Goal: Understand site structure

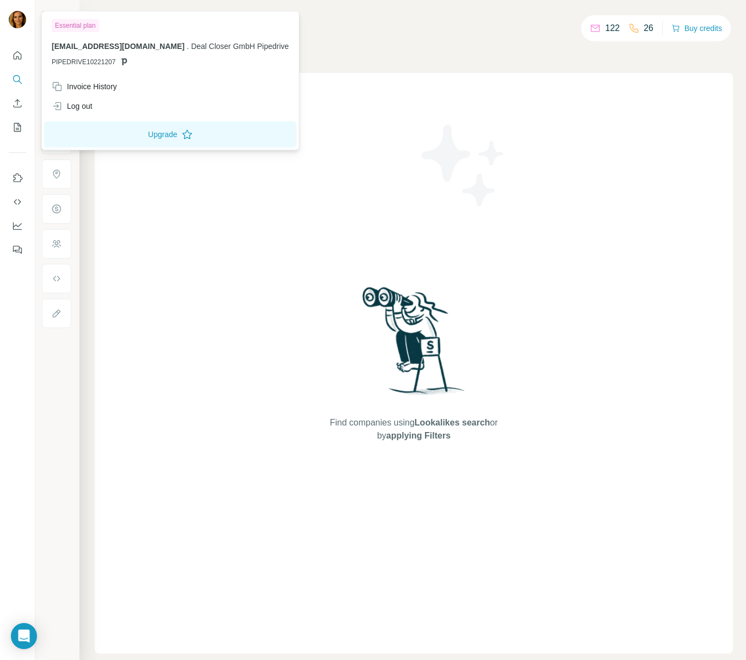
click at [11, 18] on img at bounding box center [17, 19] width 17 height 17
click at [190, 334] on div "Find companies using Lookalikes search or by applying Filters" at bounding box center [414, 363] width 638 height 580
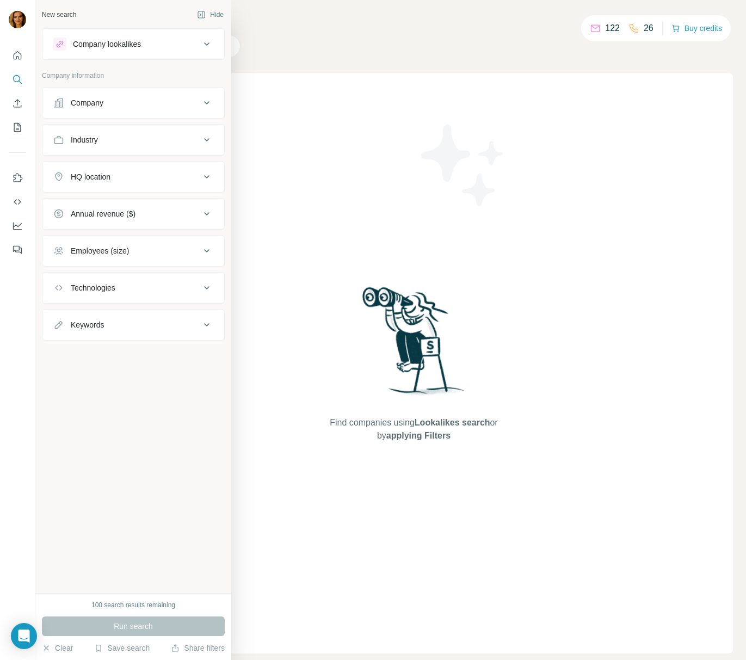
click at [138, 109] on button "Company" at bounding box center [133, 103] width 182 height 26
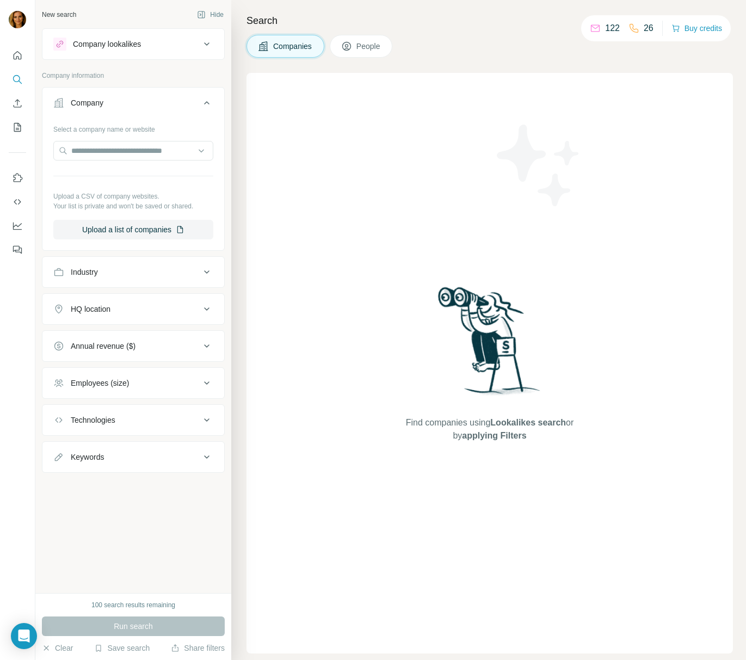
click at [183, 387] on div "Employees (size)" at bounding box center [126, 383] width 147 height 11
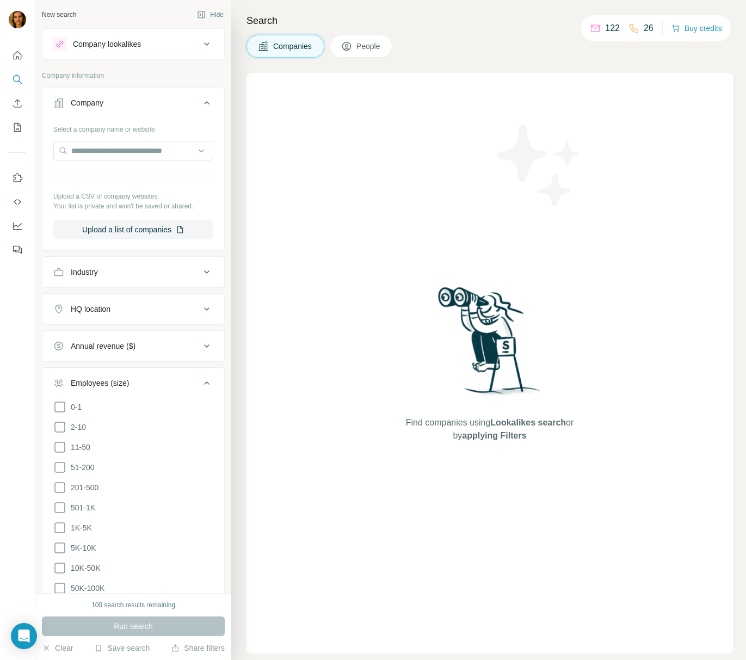
click at [294, 348] on div "Find companies using Lookalikes search or by applying Filters" at bounding box center [489, 363] width 486 height 580
click at [203, 104] on icon at bounding box center [206, 102] width 13 height 13
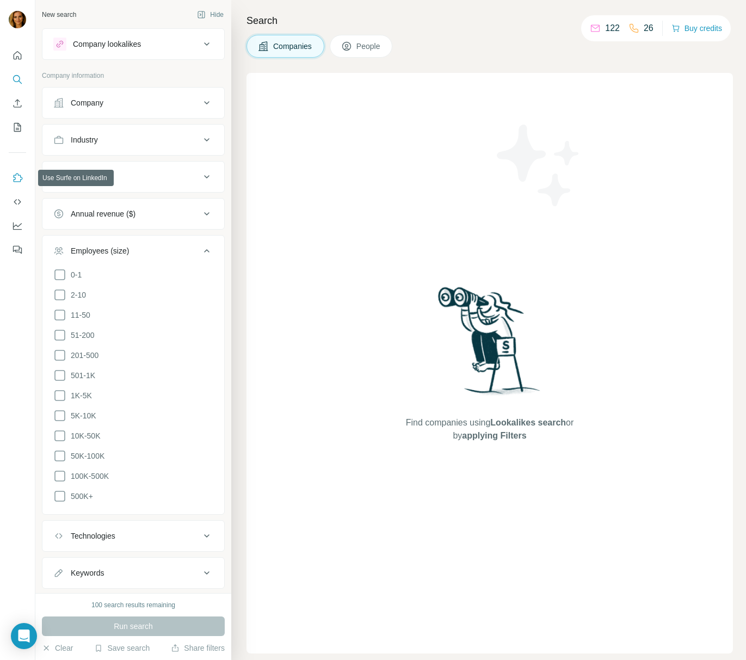
click at [15, 175] on icon "Use Surfe on LinkedIn" at bounding box center [17, 177] width 11 height 11
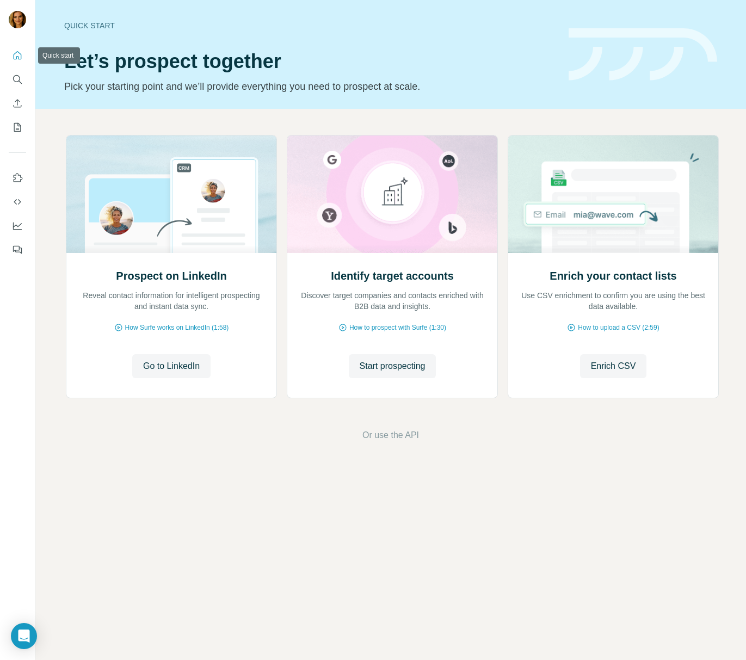
click at [19, 51] on icon "Quick start" at bounding box center [17, 55] width 11 height 11
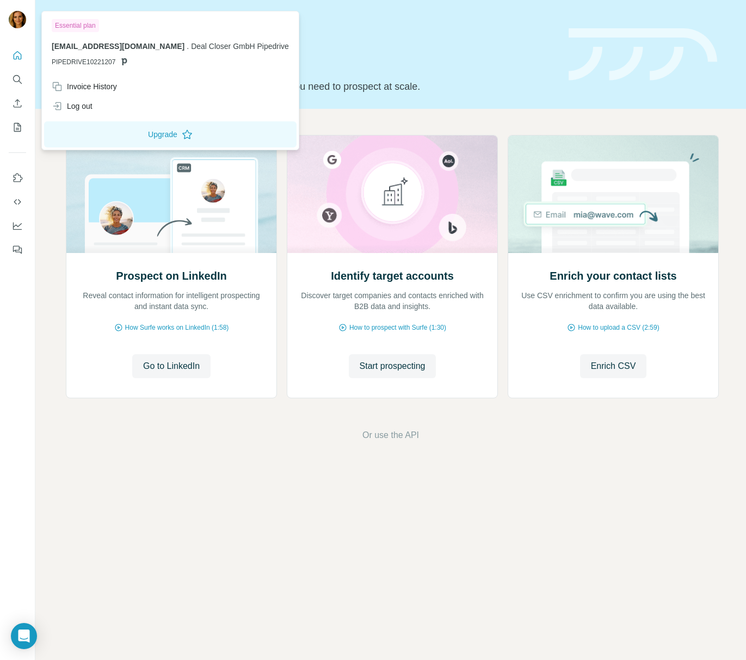
click at [23, 22] on img at bounding box center [17, 19] width 17 height 17
click at [287, 526] on div "Quick start Let’s prospect together Pick your starting point and we’ll provide …" at bounding box center [390, 330] width 710 height 660
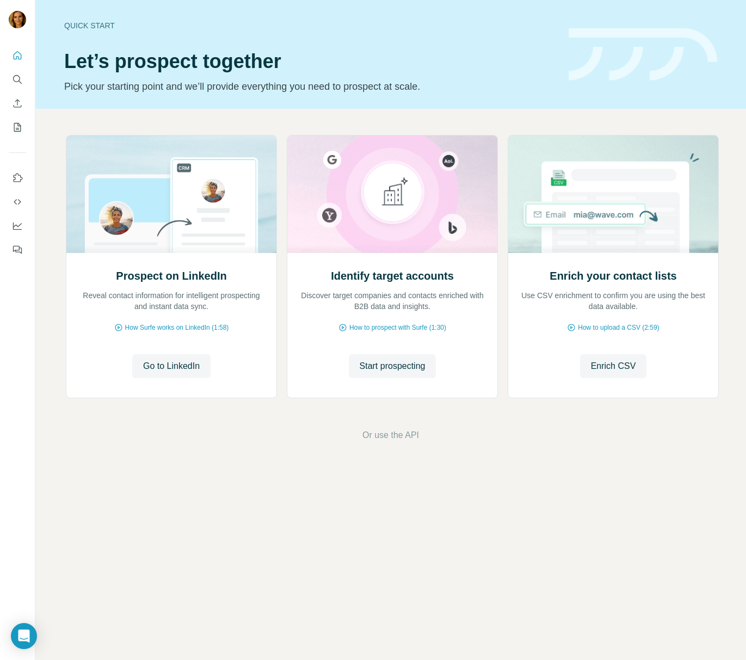
click at [237, 553] on div "Quick start Let’s prospect together Pick your starting point and we’ll provide …" at bounding box center [390, 330] width 710 height 660
click at [19, 57] on icon "Quick start" at bounding box center [17, 55] width 11 height 11
drag, startPoint x: 596, startPoint y: 55, endPoint x: 582, endPoint y: 38, distance: 22.4
click at [596, 55] on img at bounding box center [642, 54] width 149 height 53
